Goal: Task Accomplishment & Management: Use online tool/utility

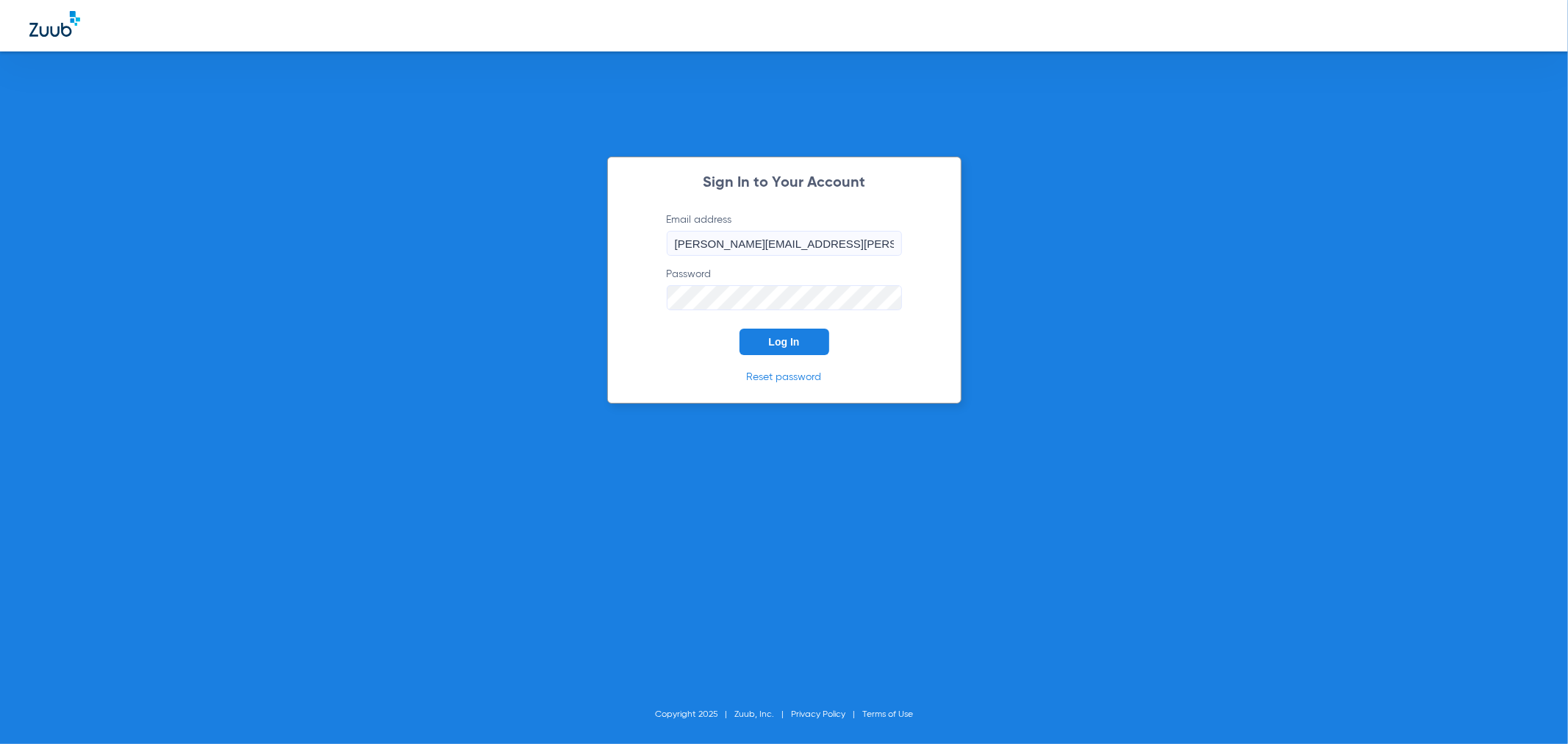
click at [810, 347] on button "Log In" at bounding box center [784, 341] width 89 height 27
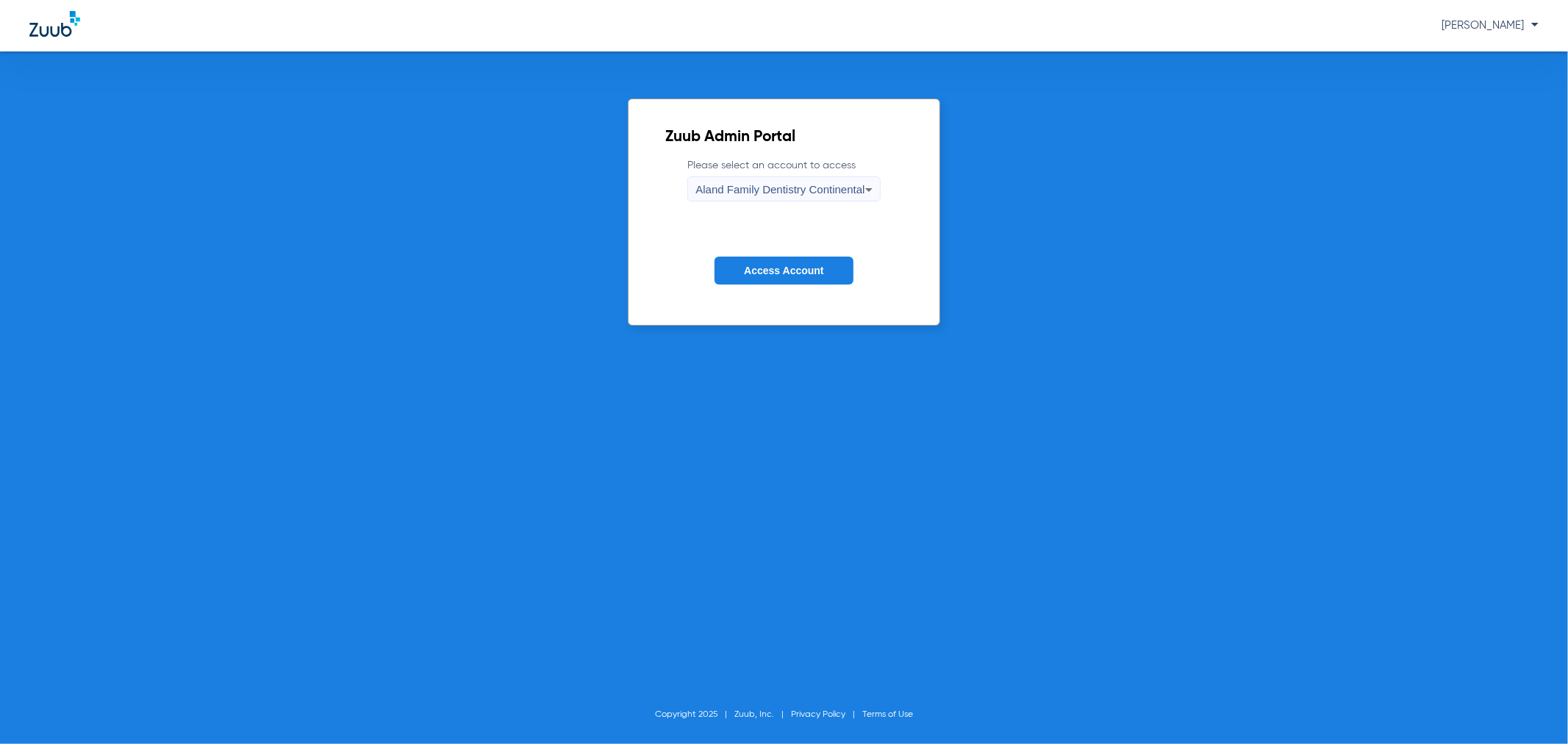
click at [766, 280] on button "Access Account" at bounding box center [783, 270] width 138 height 28
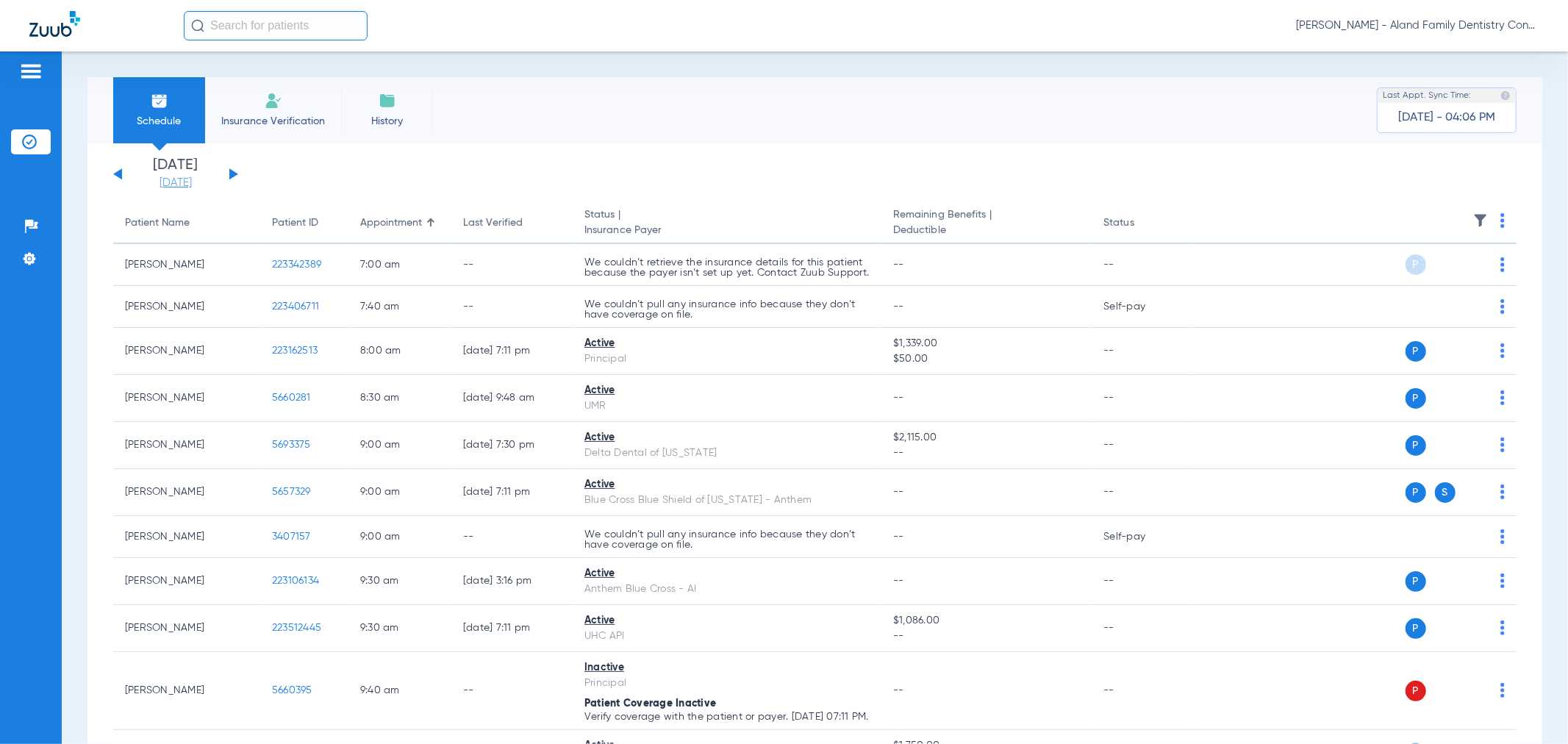
click at [178, 181] on link "[DATE]" at bounding box center [175, 182] width 89 height 15
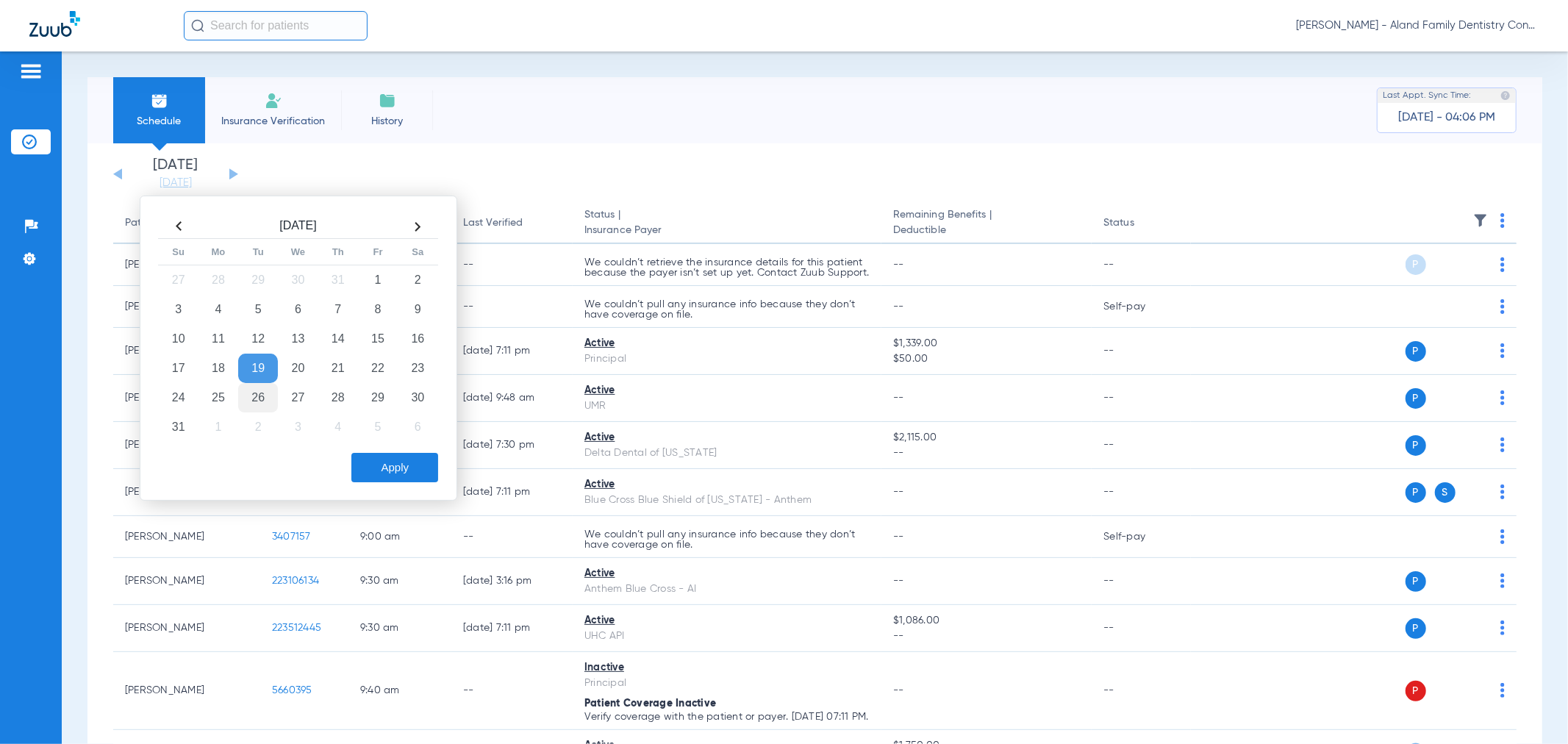
click at [257, 402] on td "26" at bounding box center [258, 397] width 40 height 29
click at [406, 468] on button "Apply" at bounding box center [395, 468] width 87 height 29
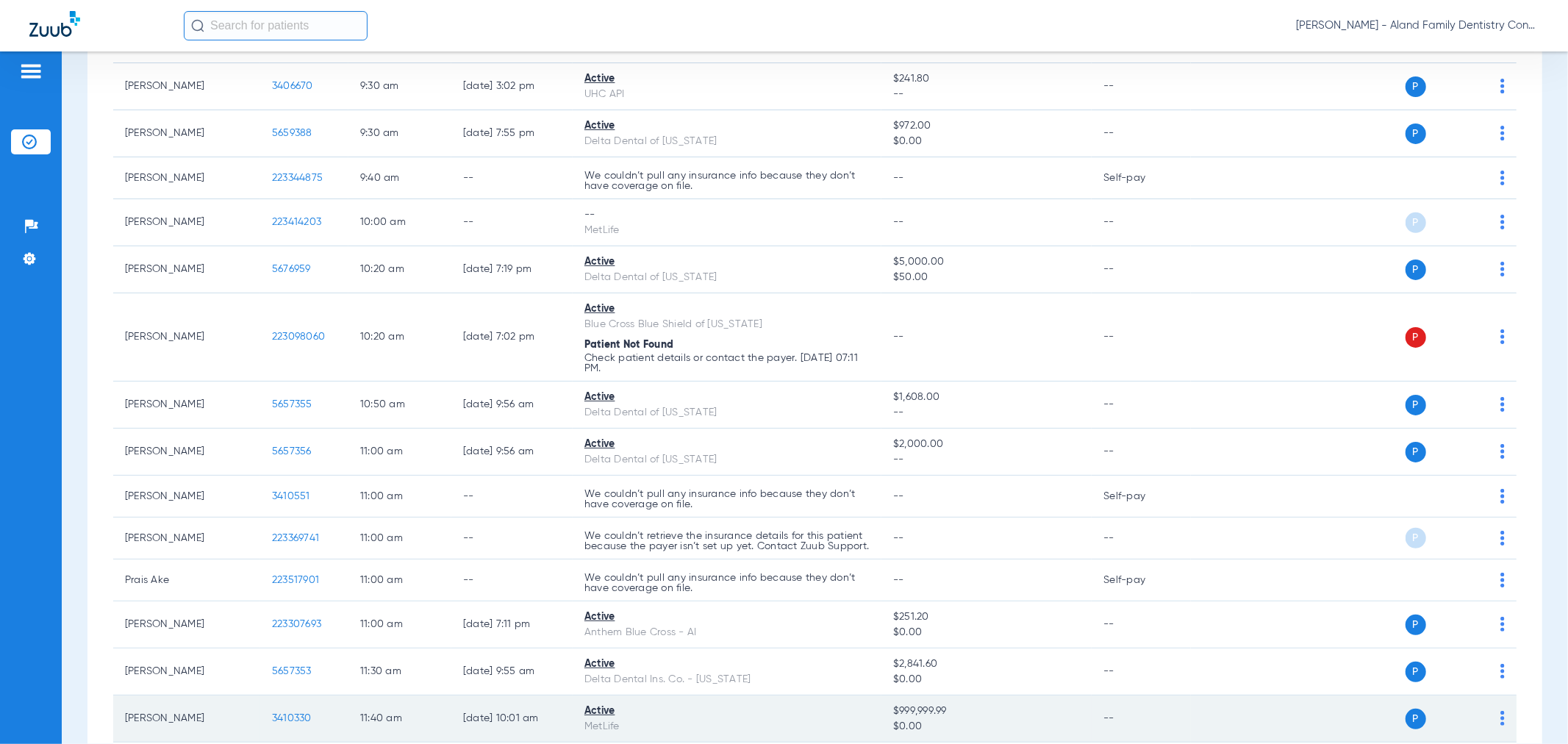
scroll to position [571, 0]
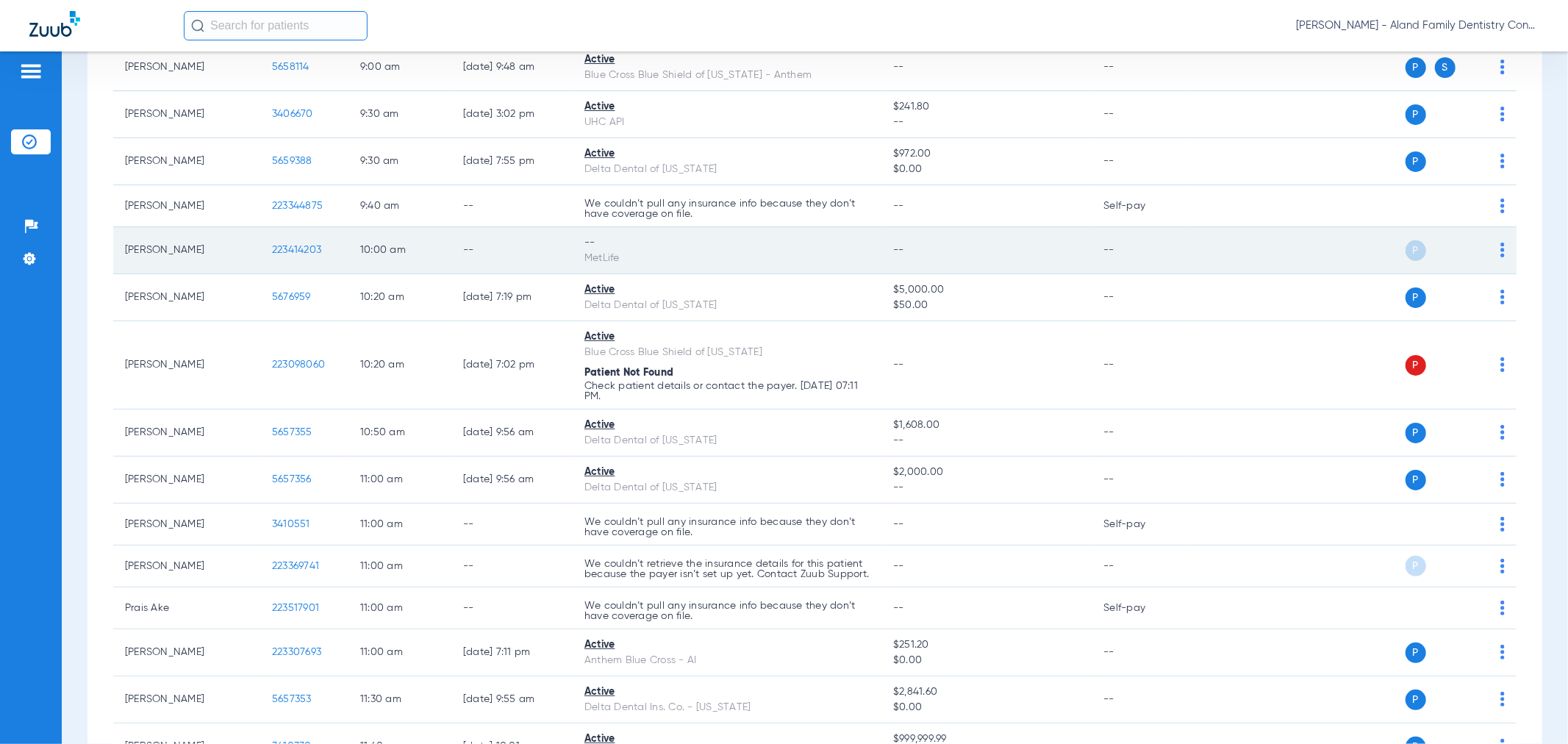
click at [1493, 246] on td "P S" at bounding box center [1353, 250] width 326 height 47
click at [1500, 249] on img at bounding box center [1502, 249] width 4 height 15
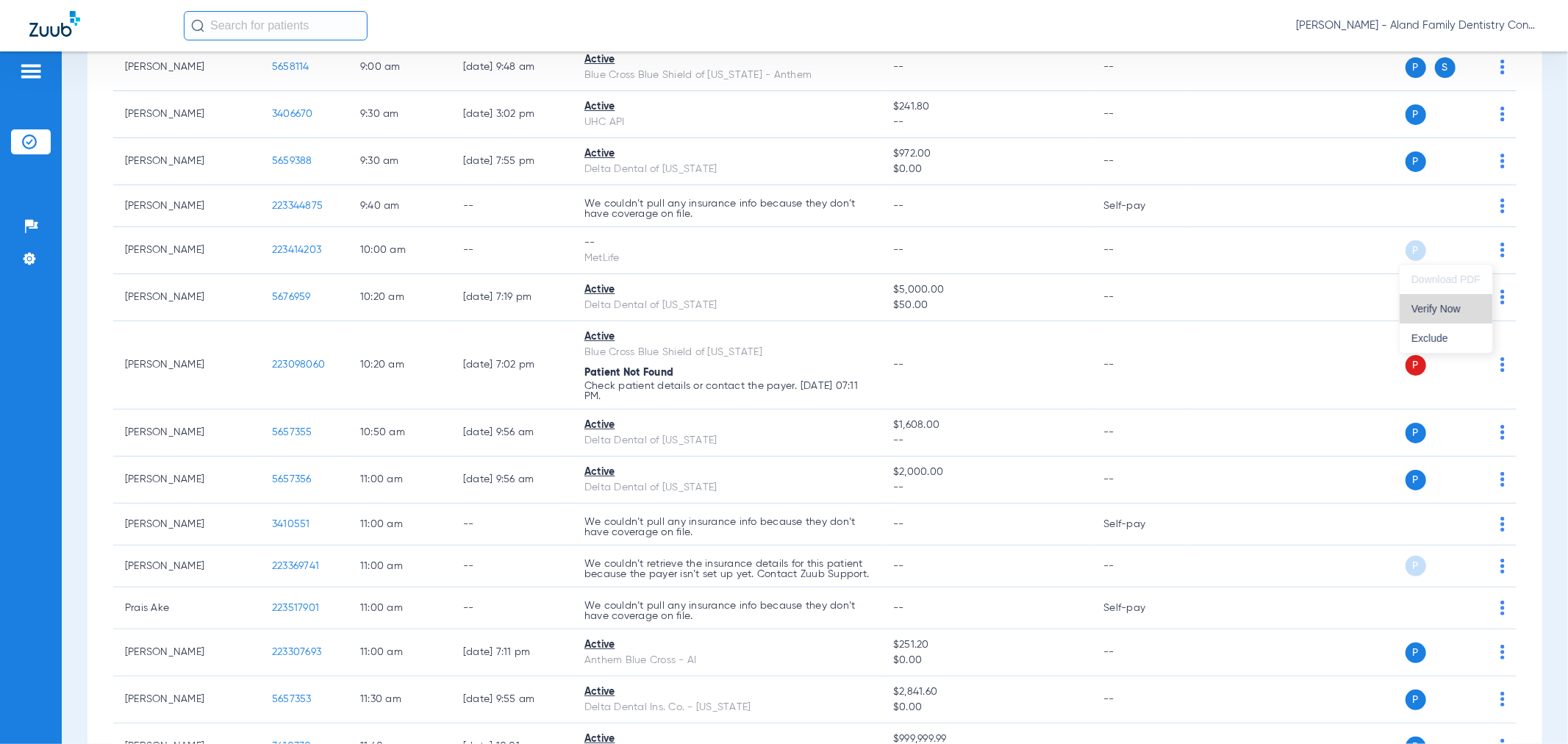
click at [1465, 298] on button "Verify Now" at bounding box center [1446, 309] width 93 height 29
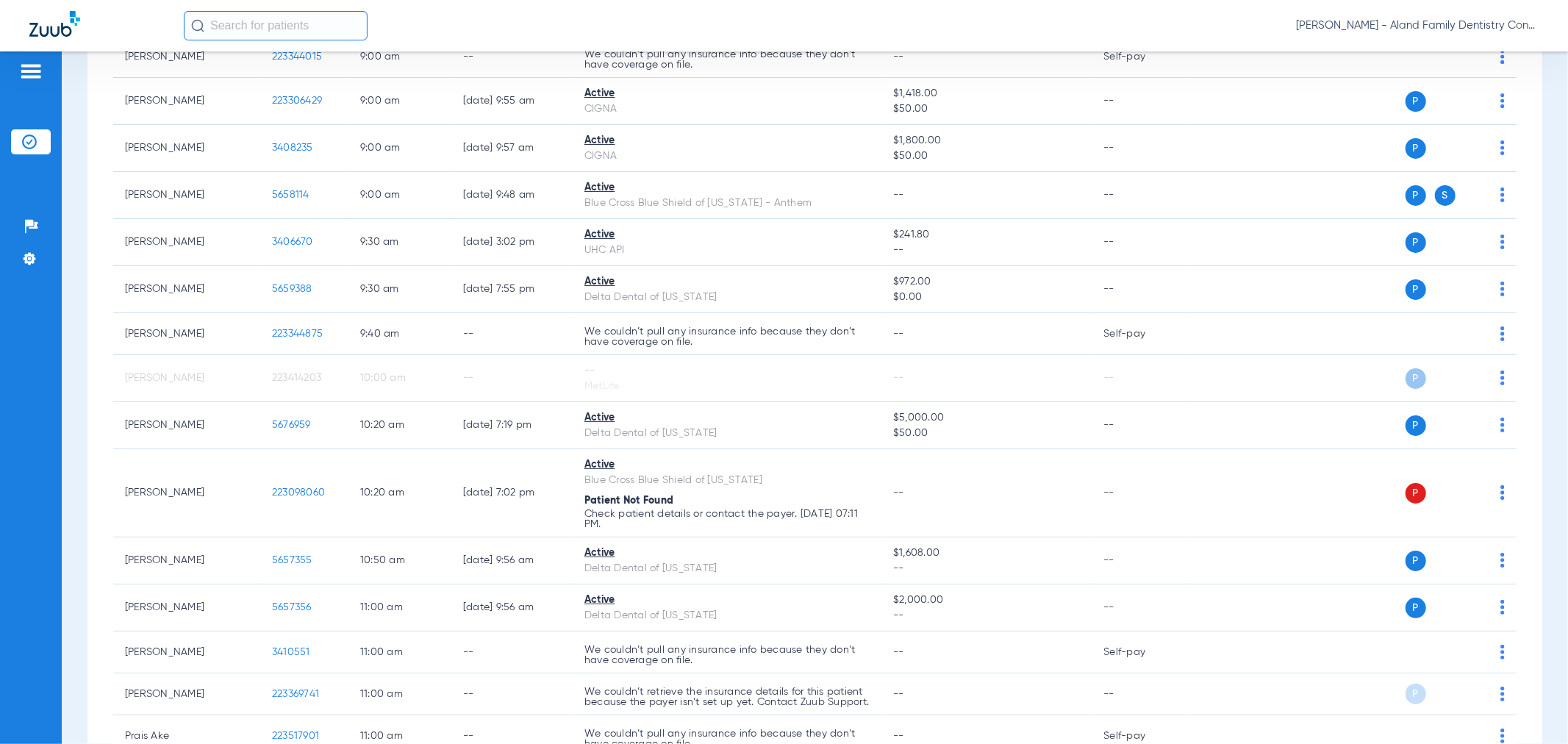
scroll to position [335, 0]
